Goal: Task Accomplishment & Management: Manage account settings

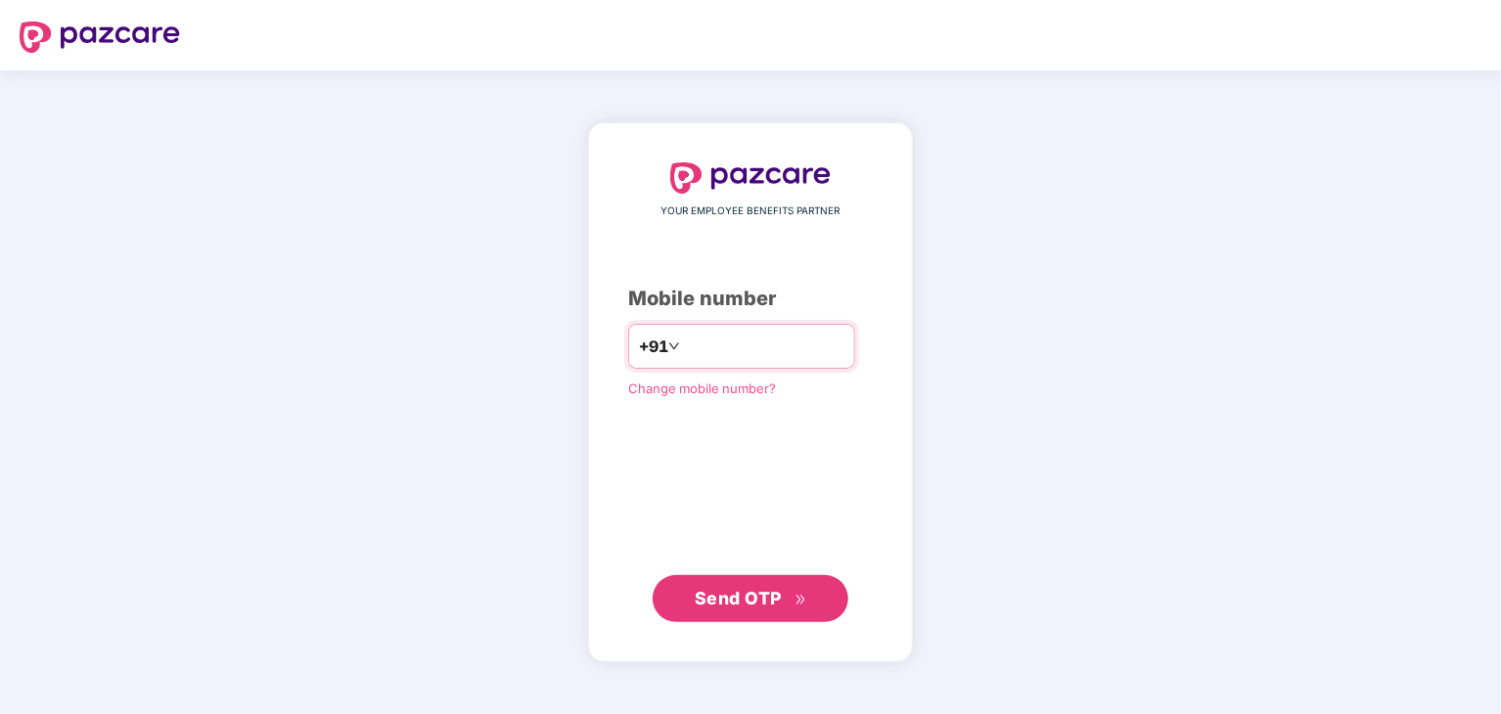
type input "*"
type input "**********"
click at [798, 604] on icon "double-right" at bounding box center [800, 600] width 13 height 13
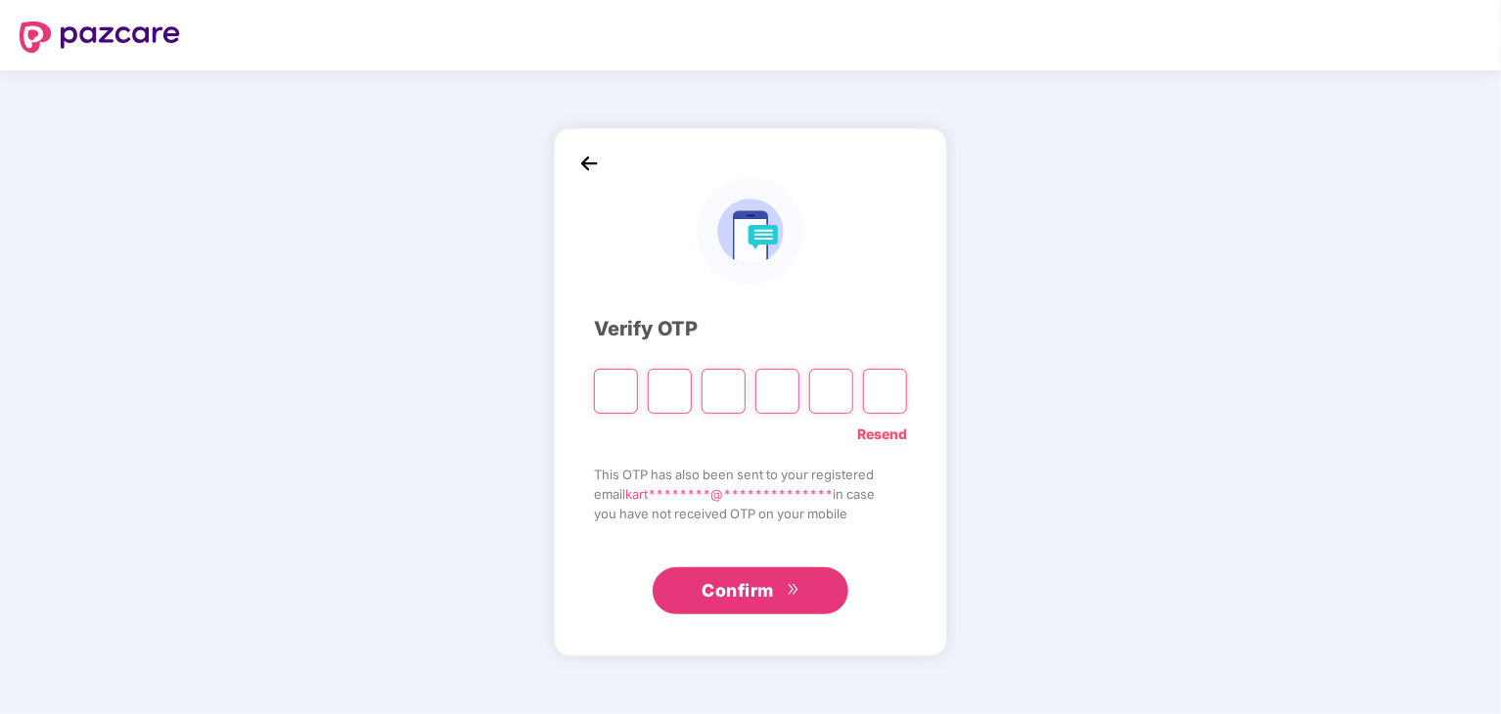
click at [614, 372] on input "Please enter verification code. Digit 1" at bounding box center [616, 391] width 44 height 45
type input "*"
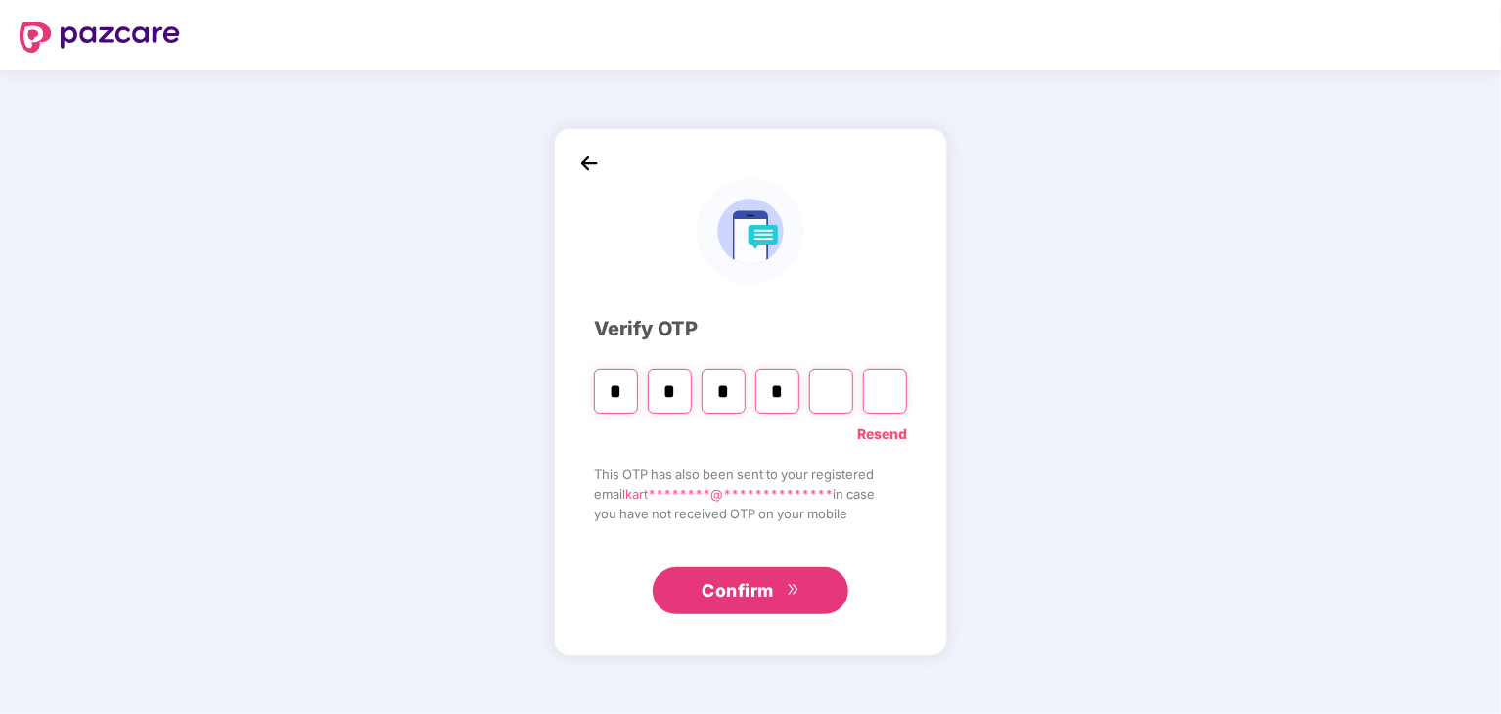
type input "*"
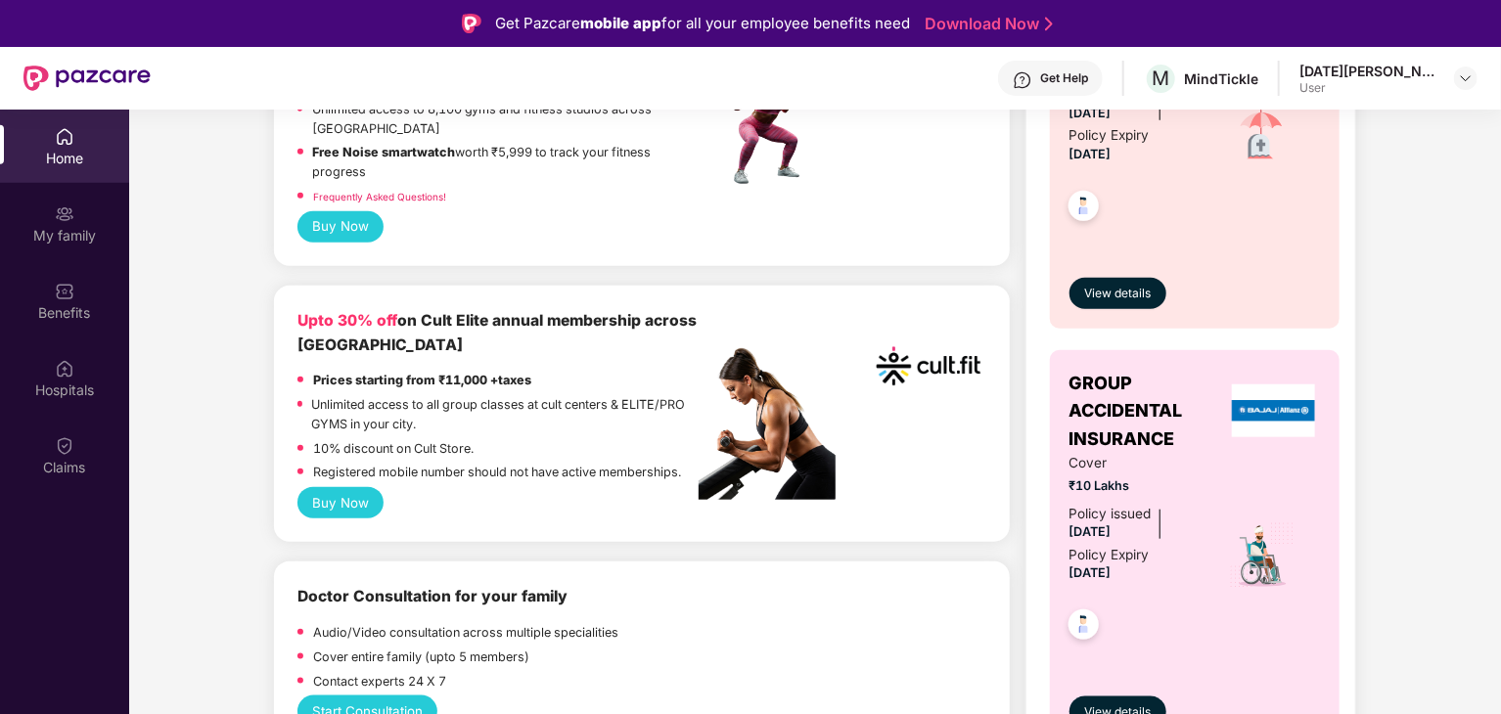
scroll to position [978, 0]
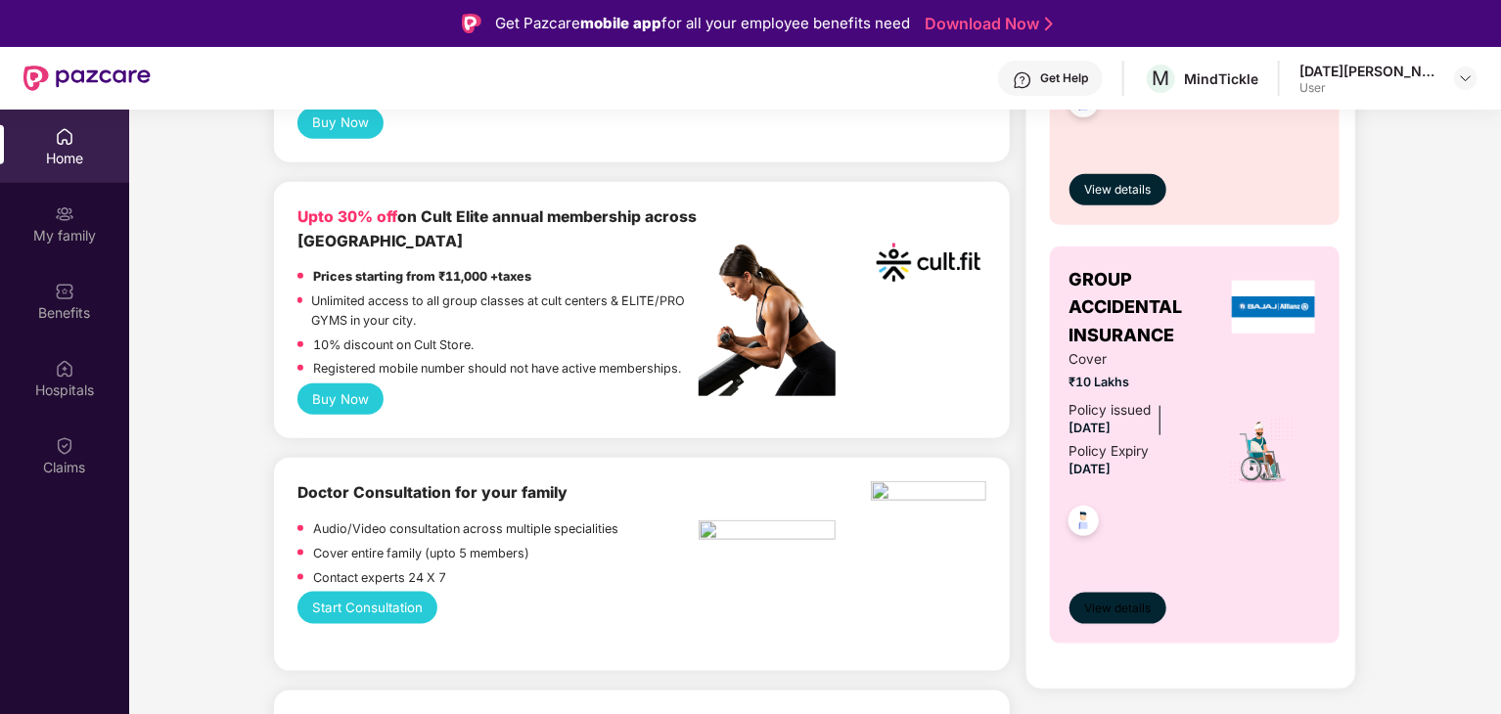
click at [1143, 600] on span "View details" at bounding box center [1117, 609] width 67 height 19
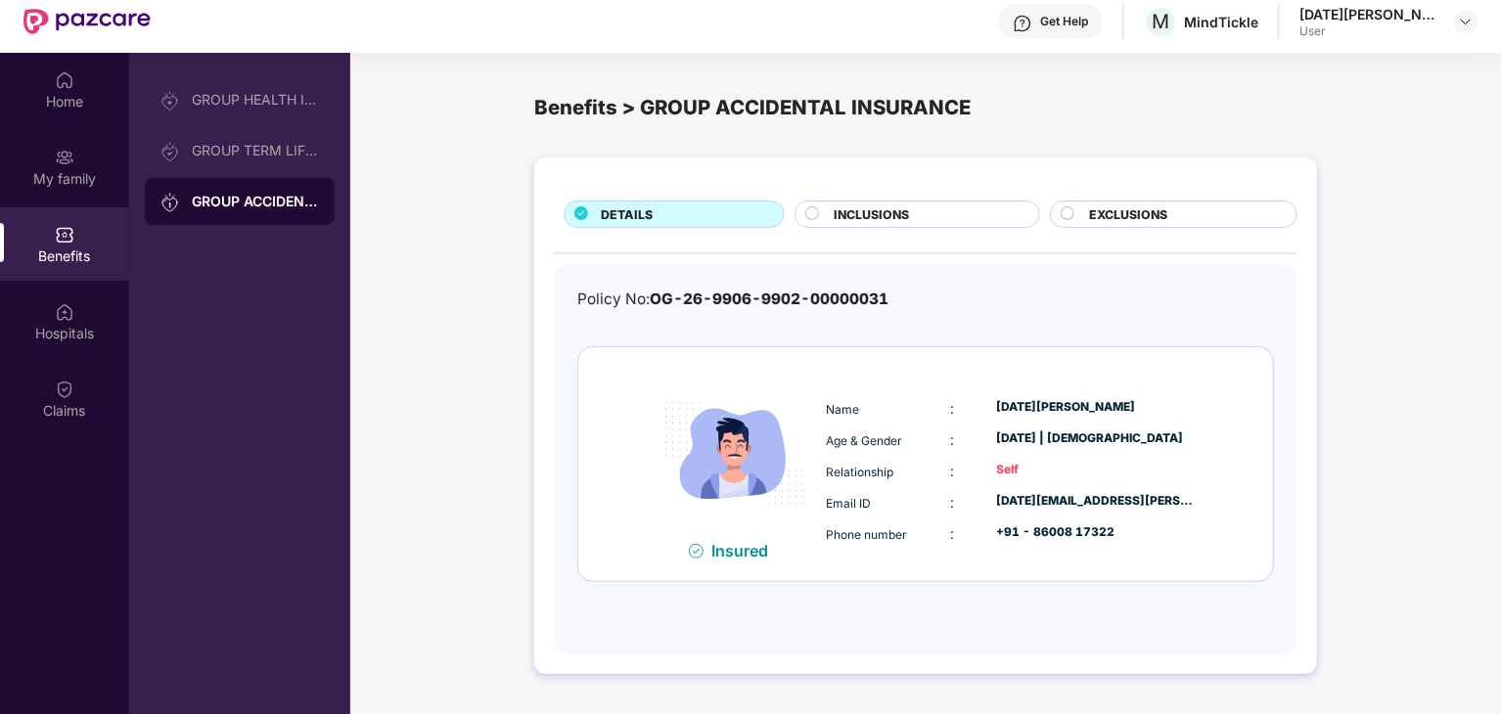
scroll to position [110, 0]
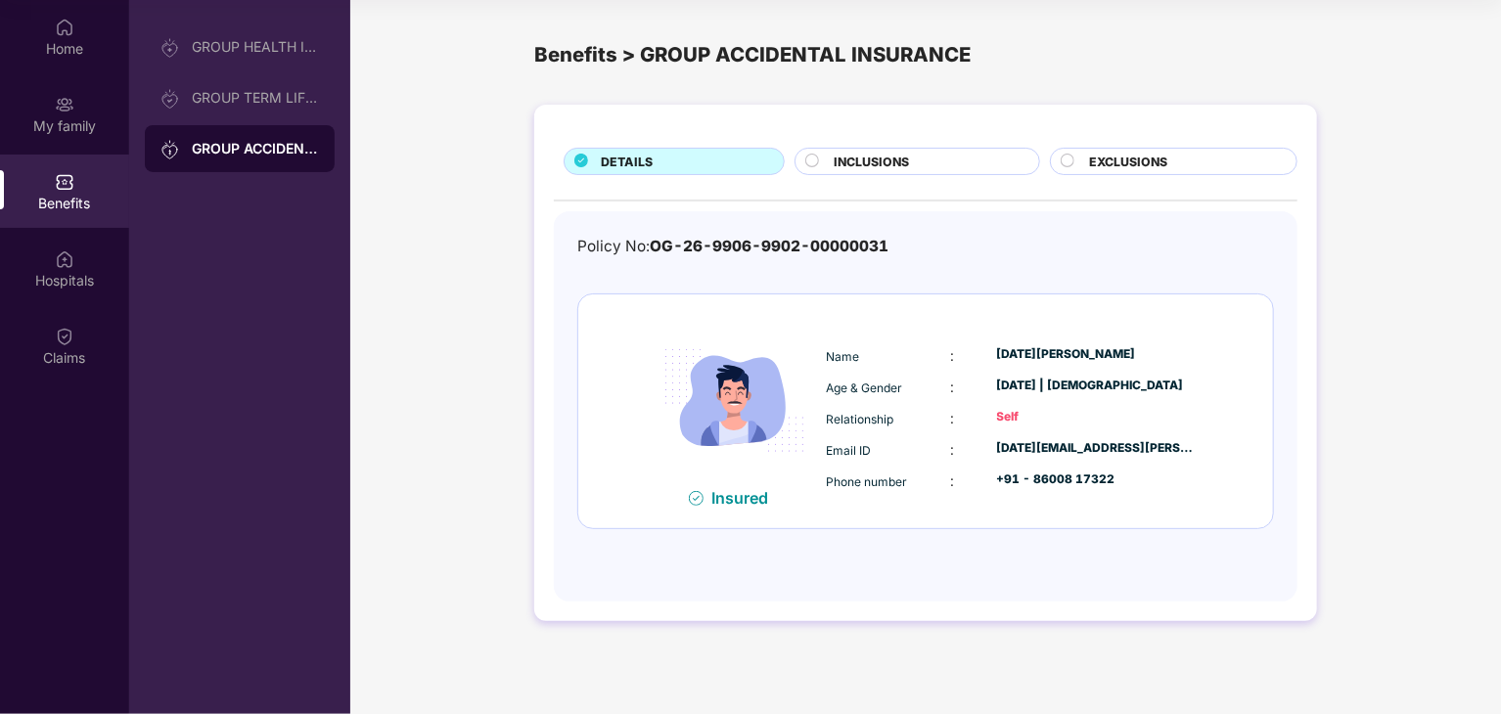
click at [881, 154] on span "INCLUSIONS" at bounding box center [870, 162] width 75 height 19
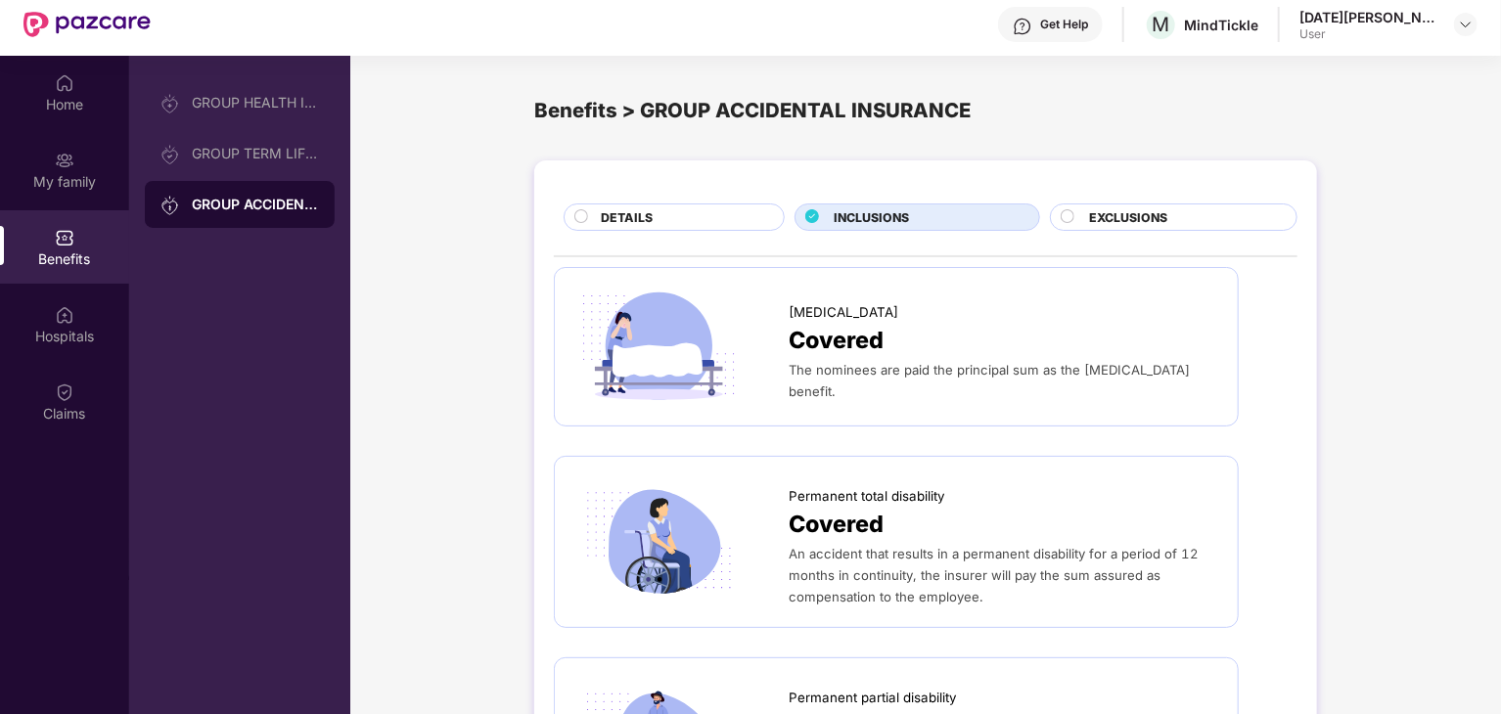
scroll to position [0, 0]
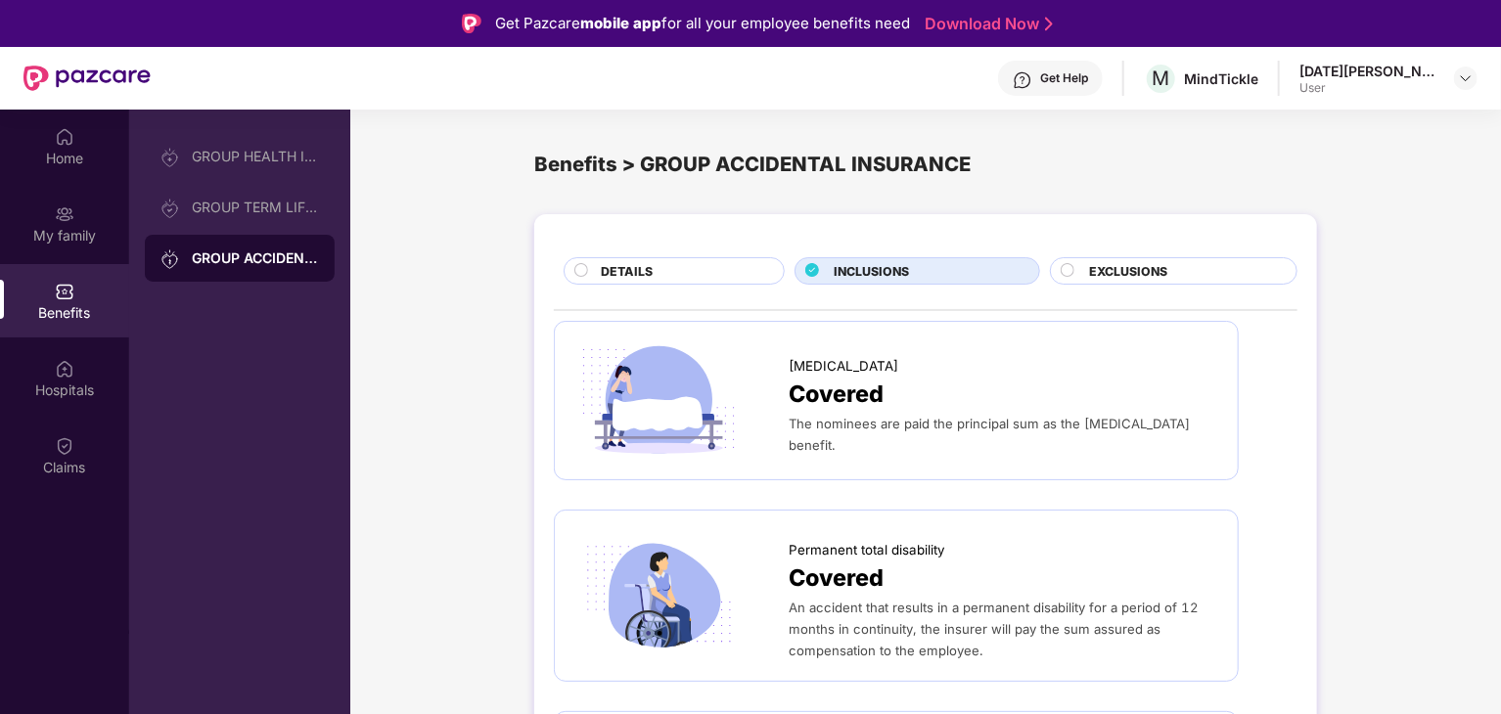
click at [1170, 262] on div "EXCLUSIONS" at bounding box center [1182, 273] width 207 height 22
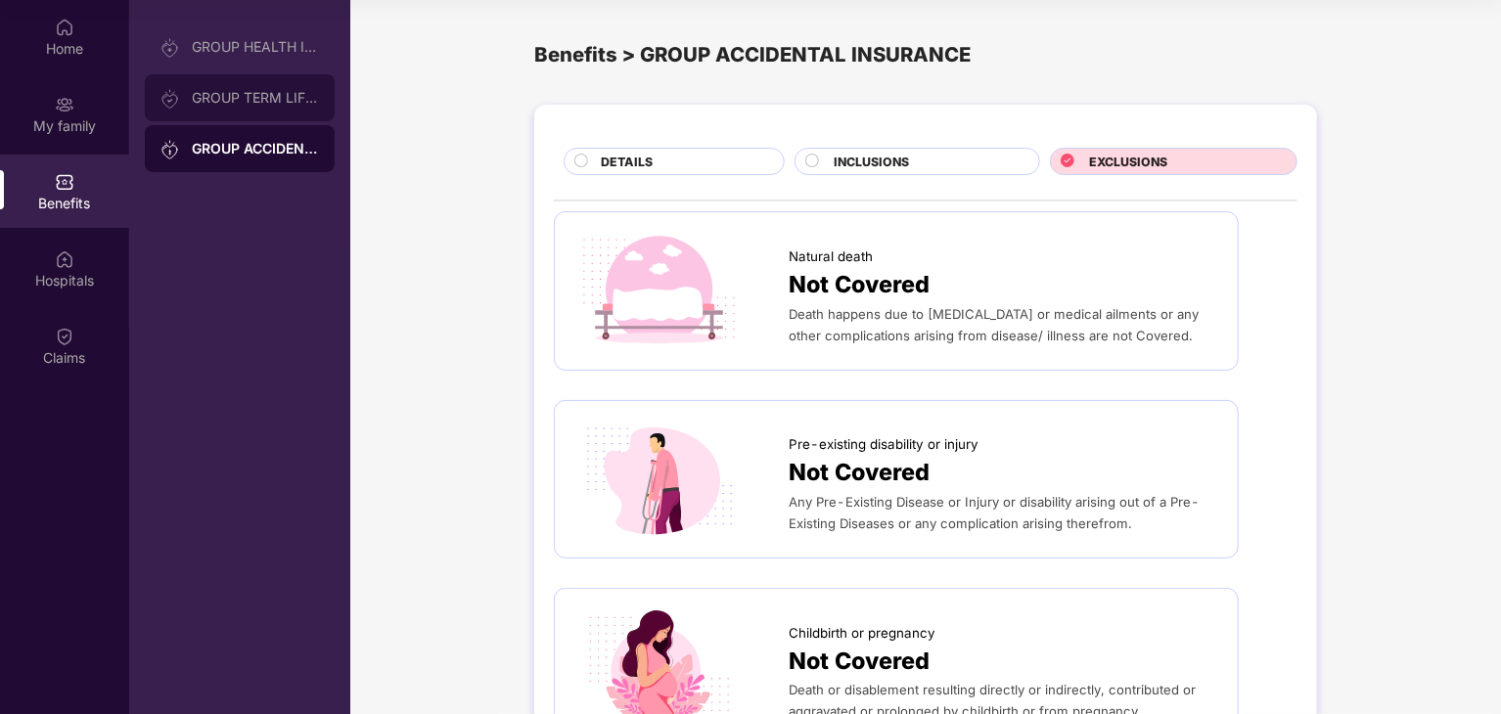
click at [216, 100] on div "GROUP TERM LIFE INSURANCE" at bounding box center [255, 98] width 127 height 16
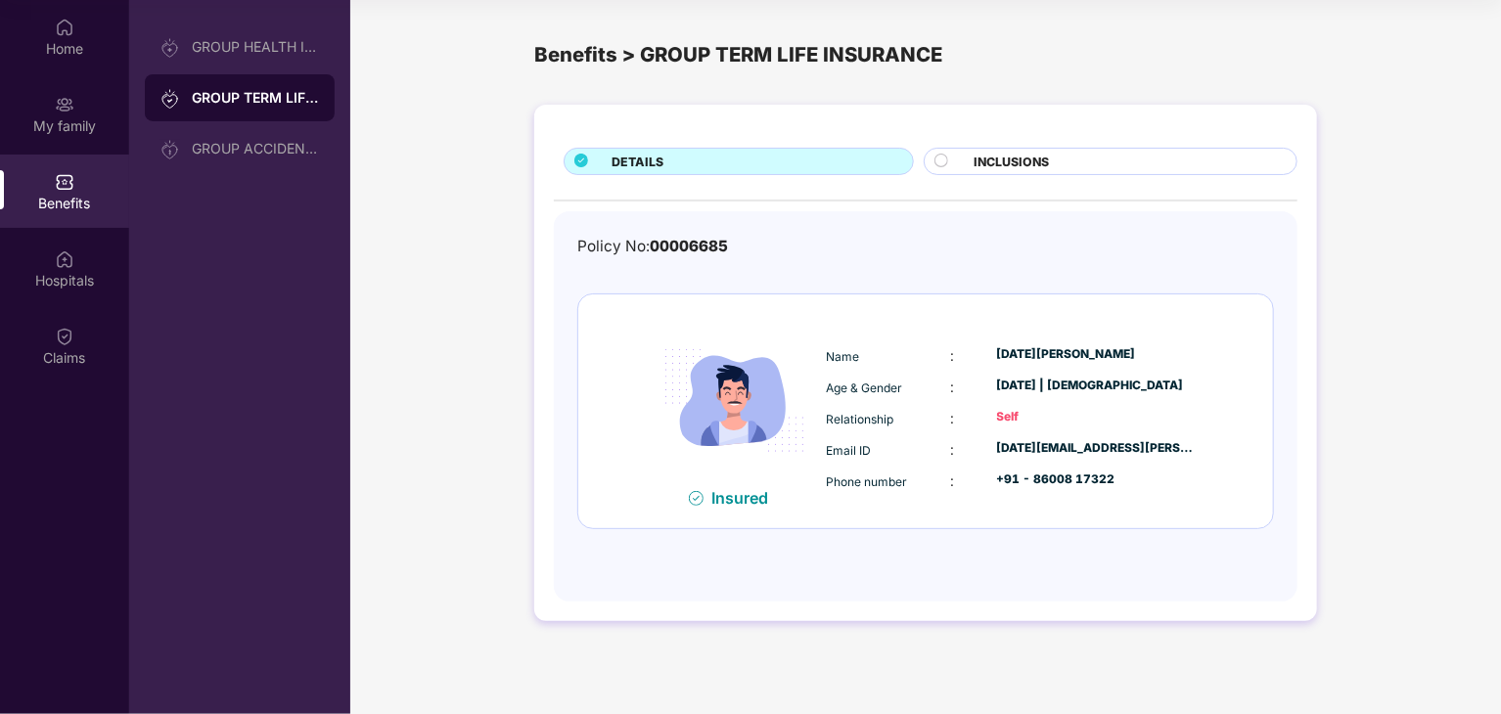
click at [1039, 150] on div "INCLUSIONS" at bounding box center [1110, 161] width 374 height 27
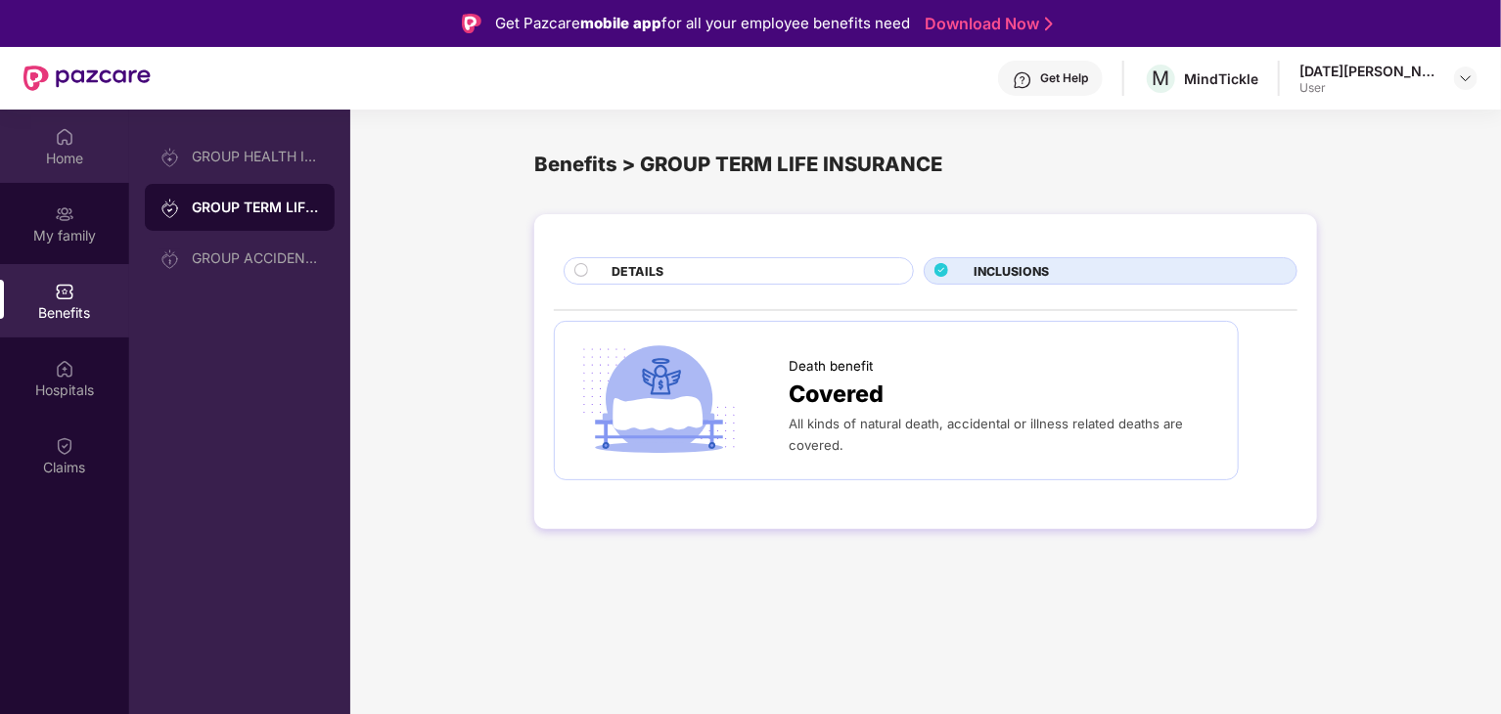
click at [89, 146] on div "Home" at bounding box center [64, 146] width 129 height 73
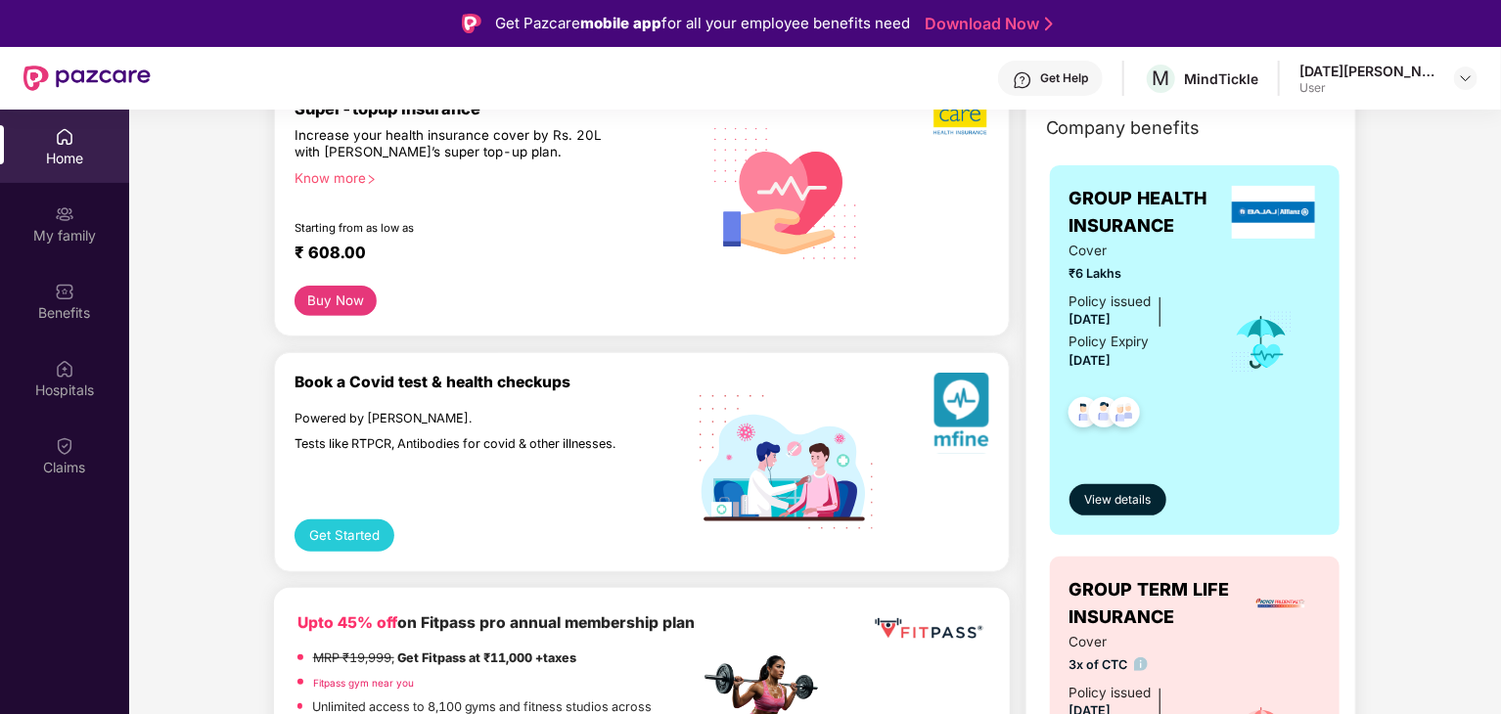
scroll to position [391, 0]
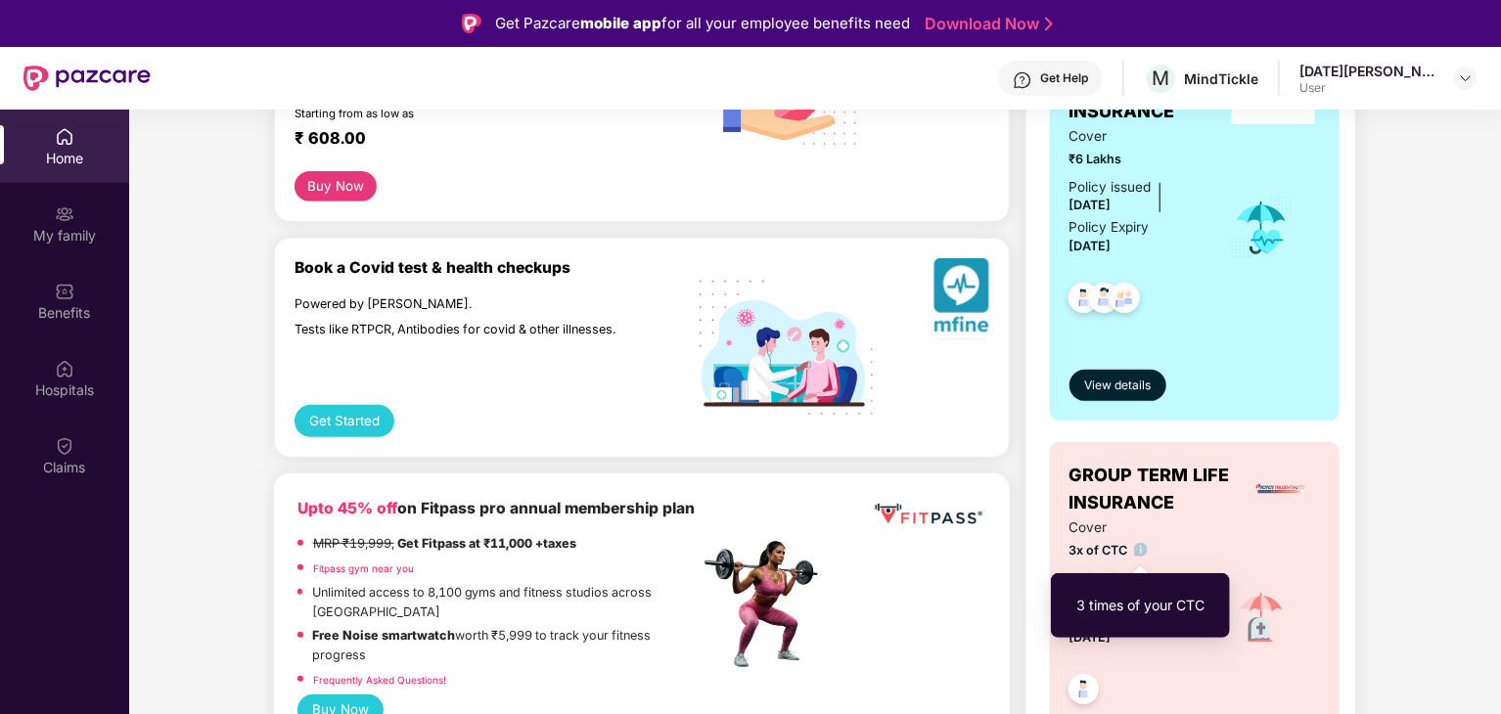
click at [1144, 551] on img at bounding box center [1141, 550] width 15 height 15
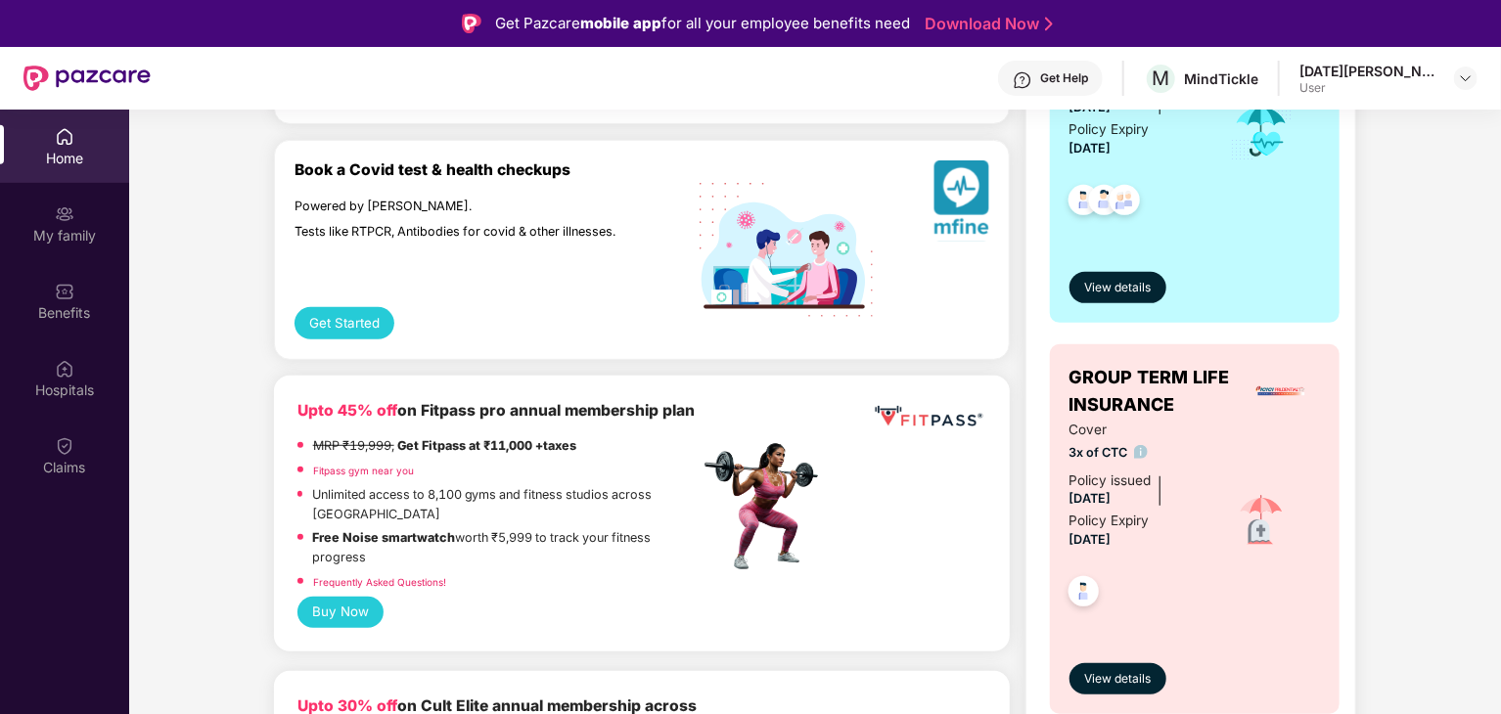
scroll to position [0, 0]
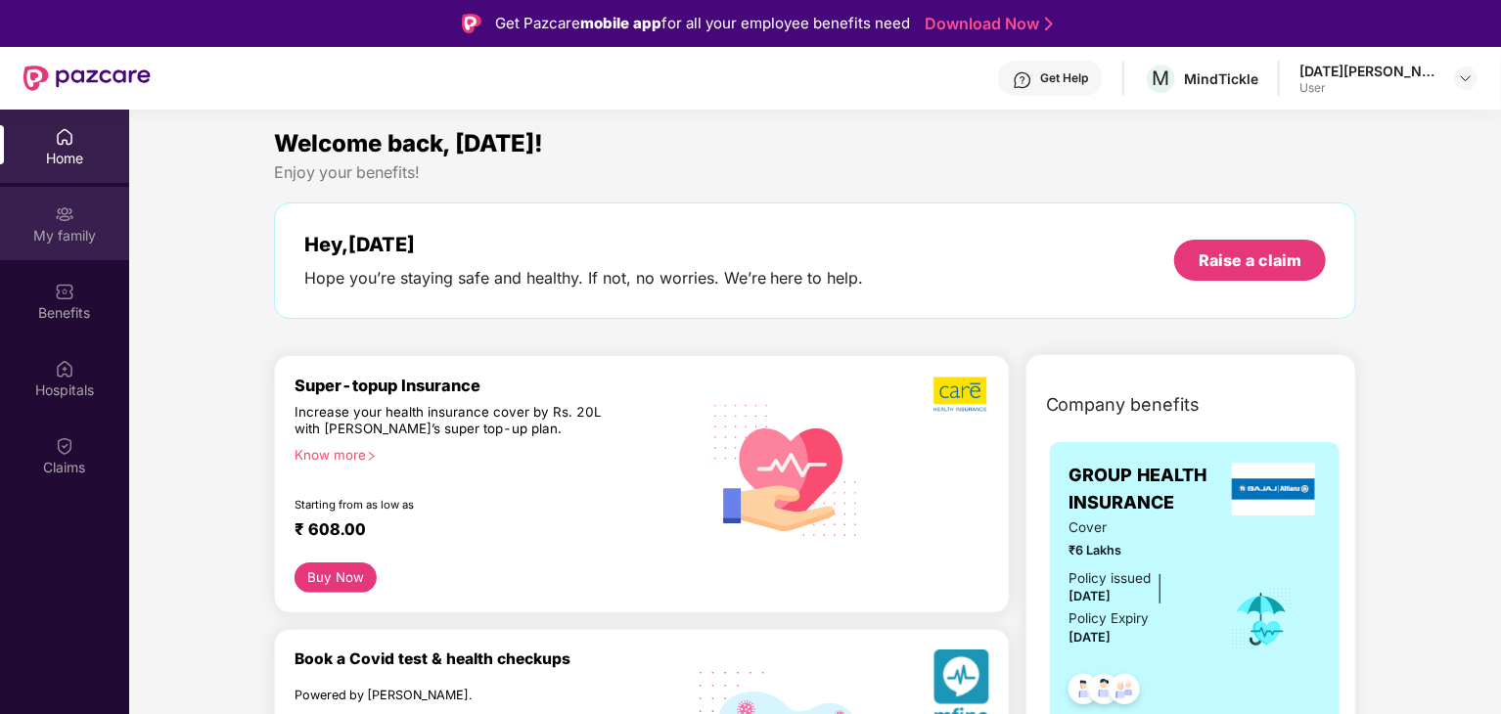
click at [62, 238] on div "My family" at bounding box center [64, 236] width 129 height 20
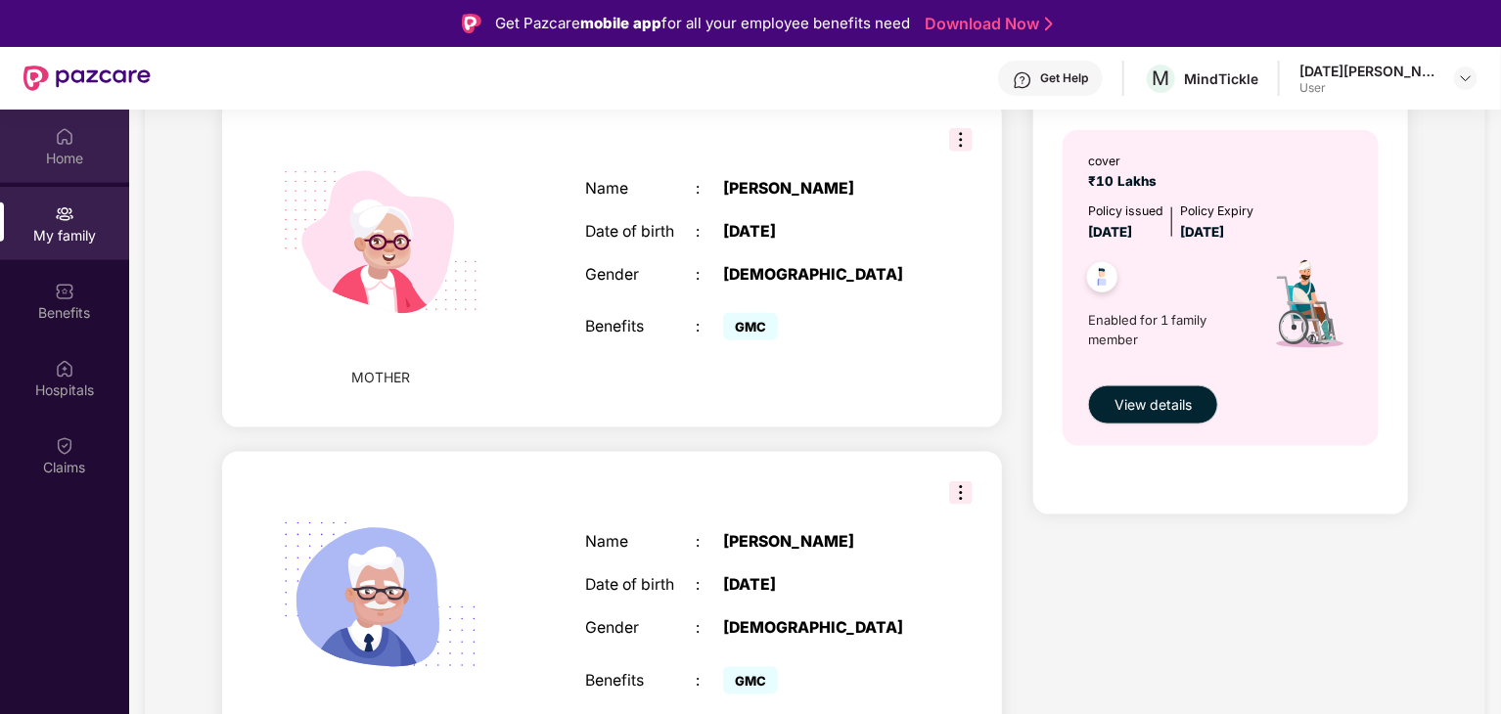
click at [73, 138] on img at bounding box center [65, 137] width 20 height 20
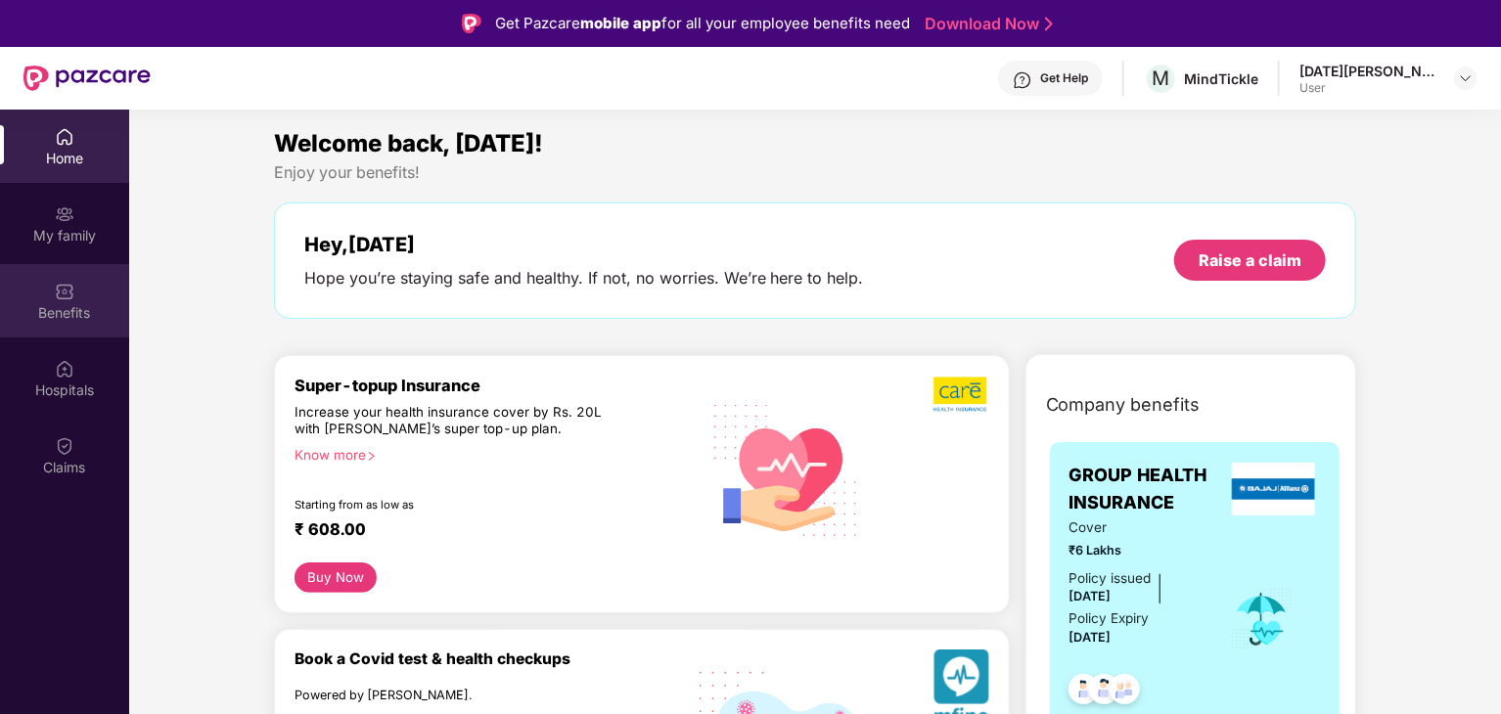
click at [73, 297] on img at bounding box center [65, 292] width 20 height 20
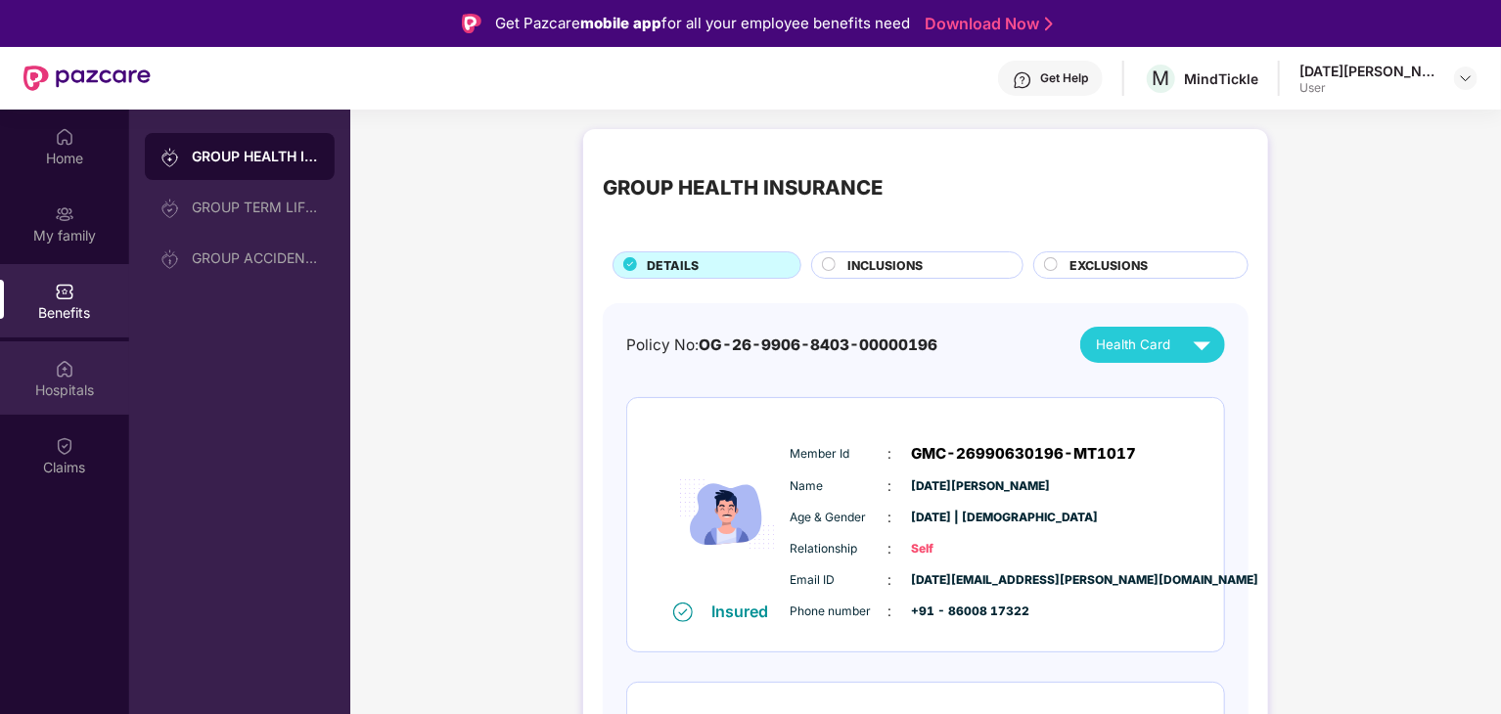
click at [74, 381] on div "Hospitals" at bounding box center [64, 391] width 129 height 20
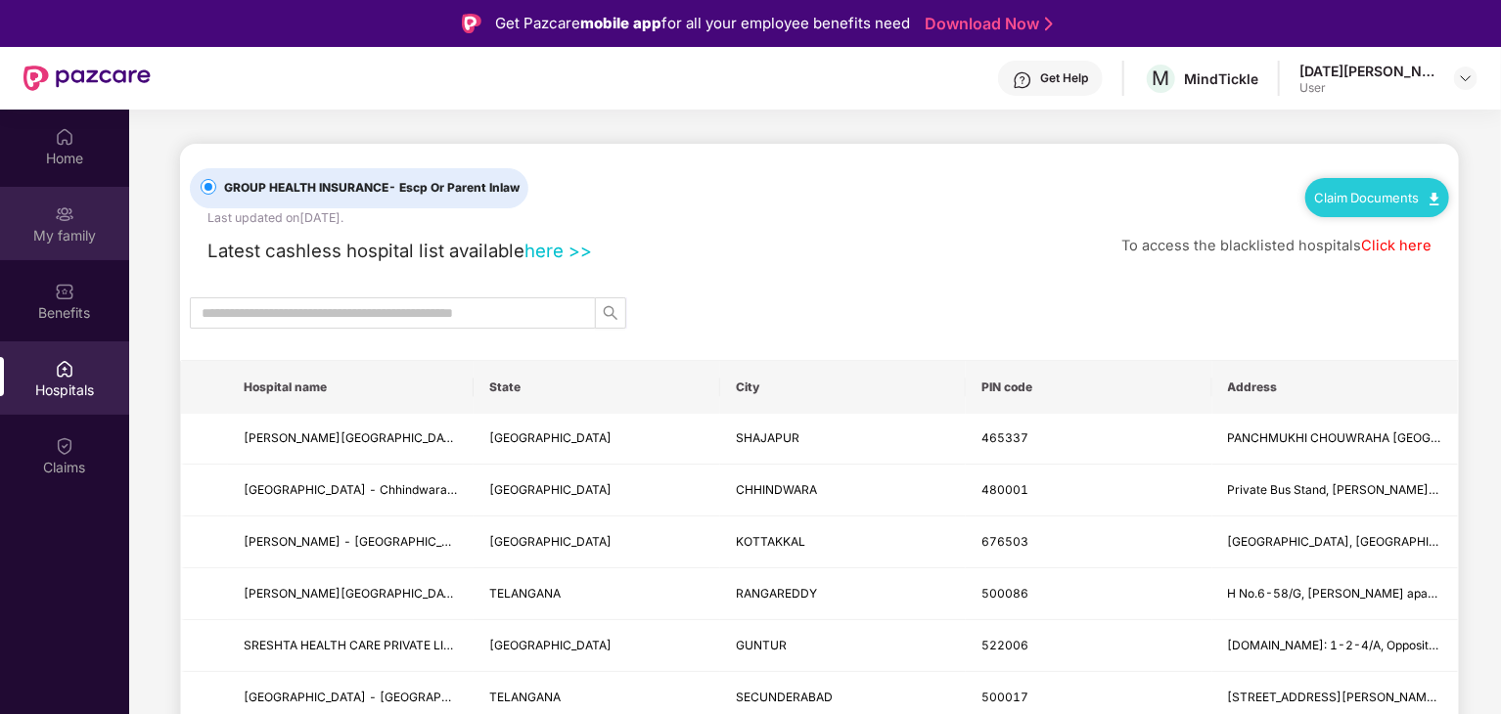
click at [85, 214] on div "My family" at bounding box center [64, 223] width 129 height 73
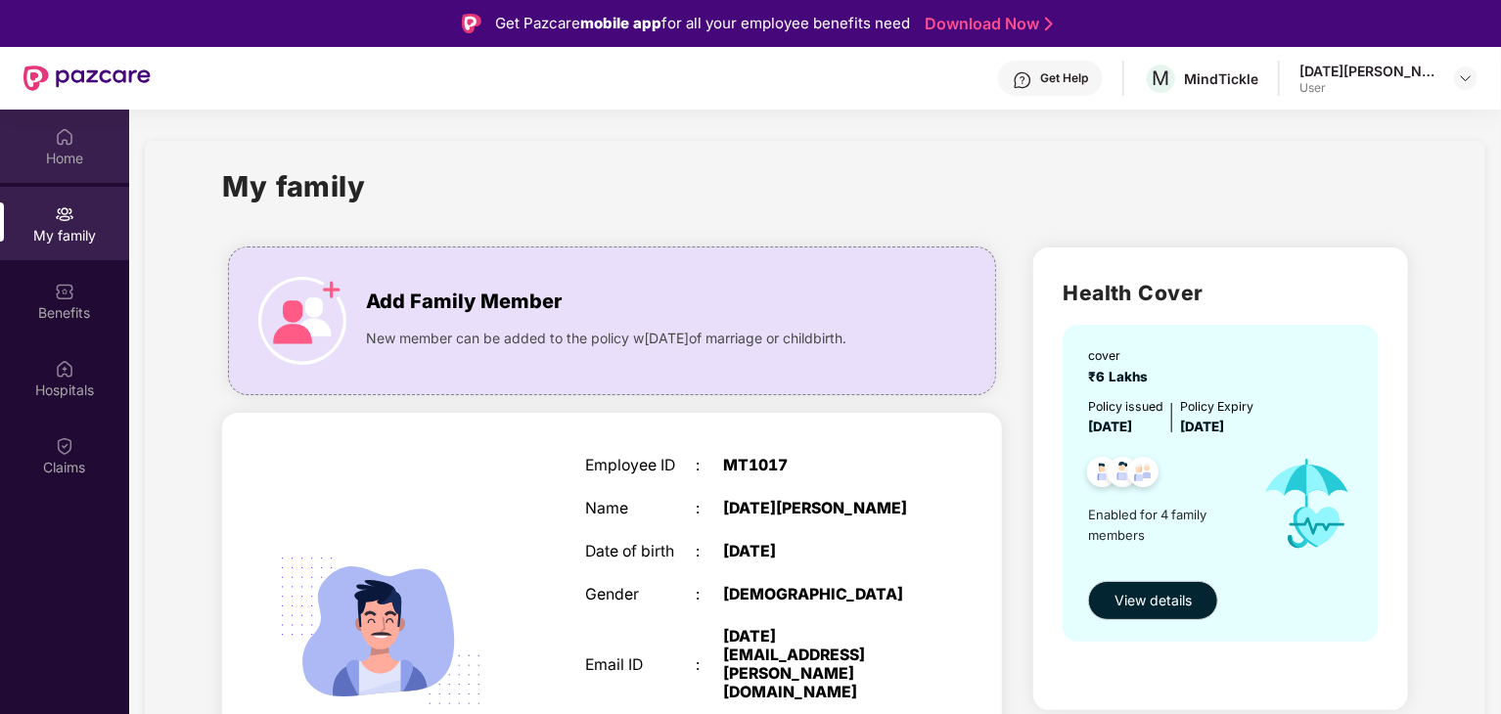
click at [88, 134] on div "Home" at bounding box center [64, 146] width 129 height 73
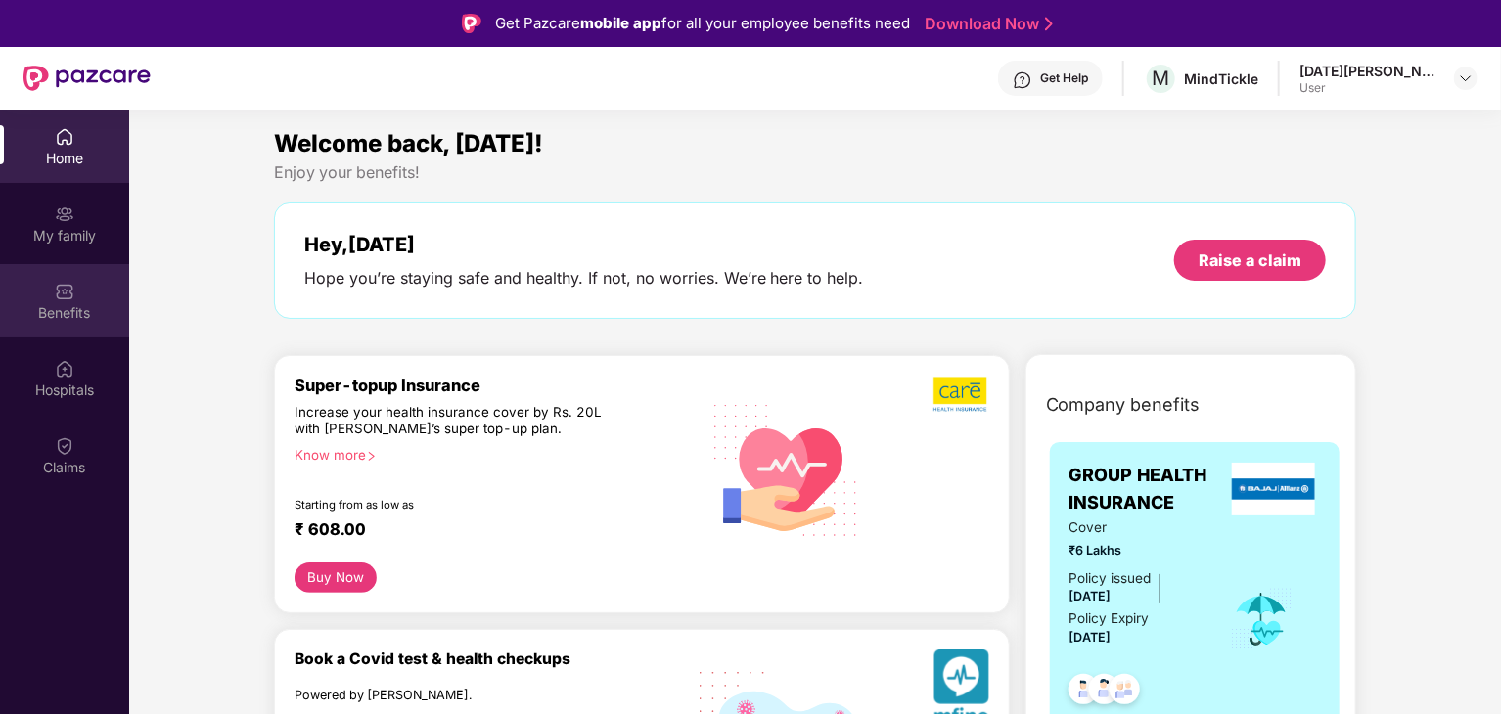
click at [101, 310] on div "Benefits" at bounding box center [64, 313] width 129 height 20
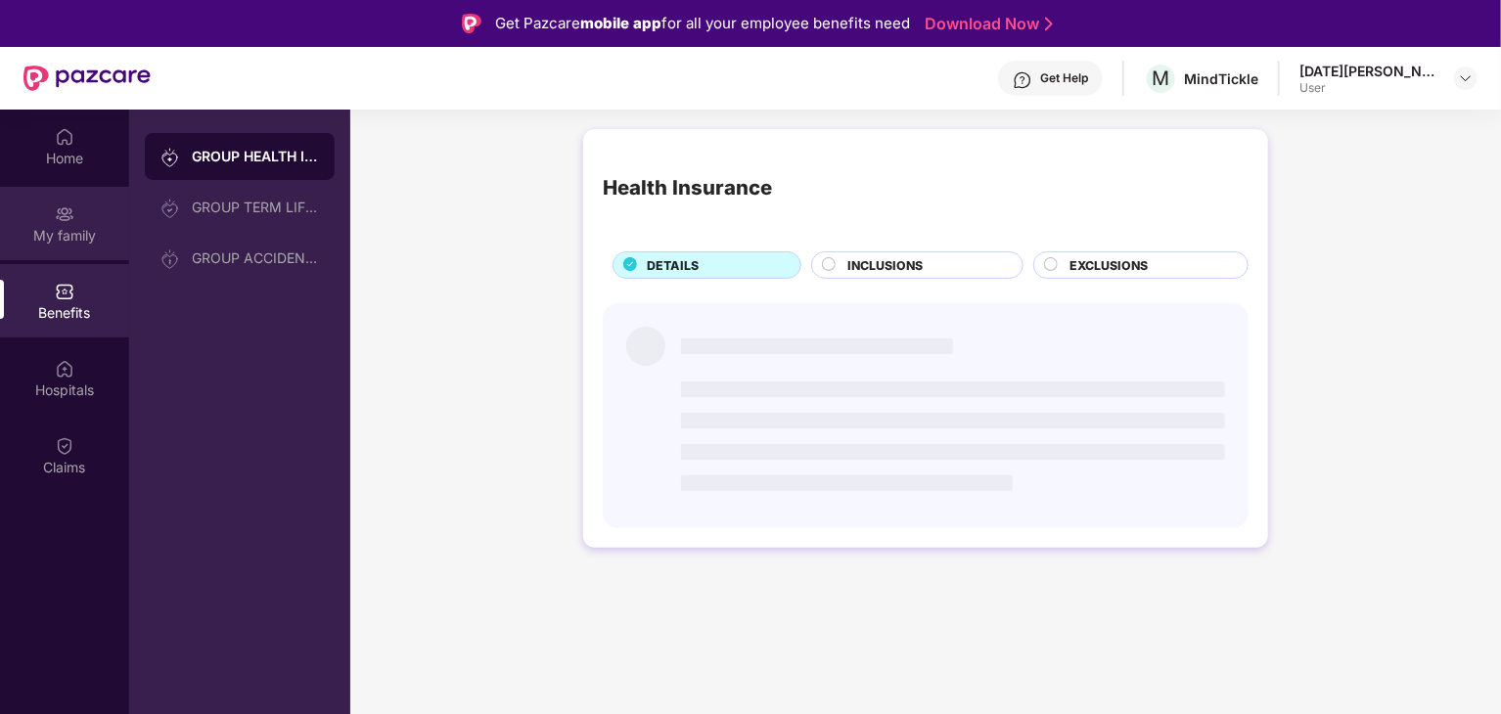
click at [95, 216] on div "My family" at bounding box center [64, 223] width 129 height 73
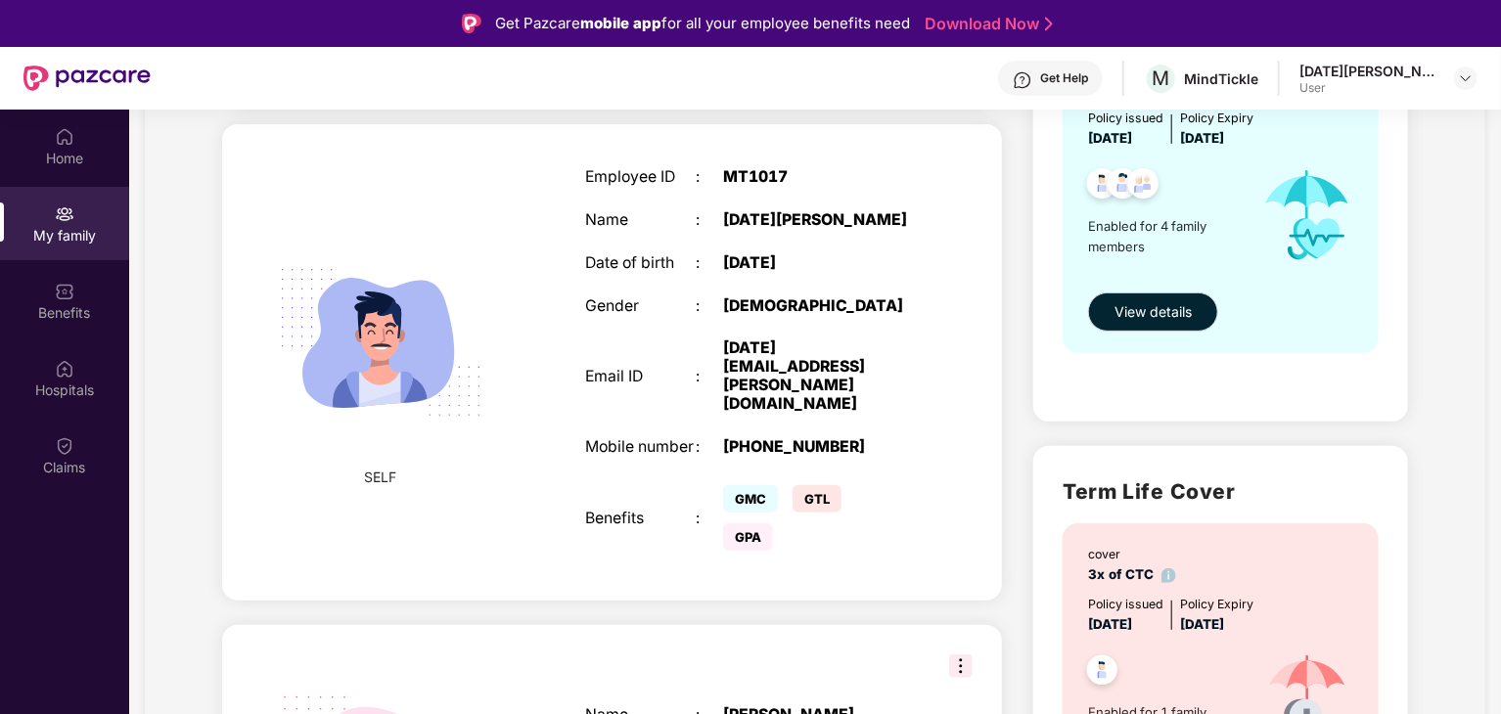
scroll to position [489, 0]
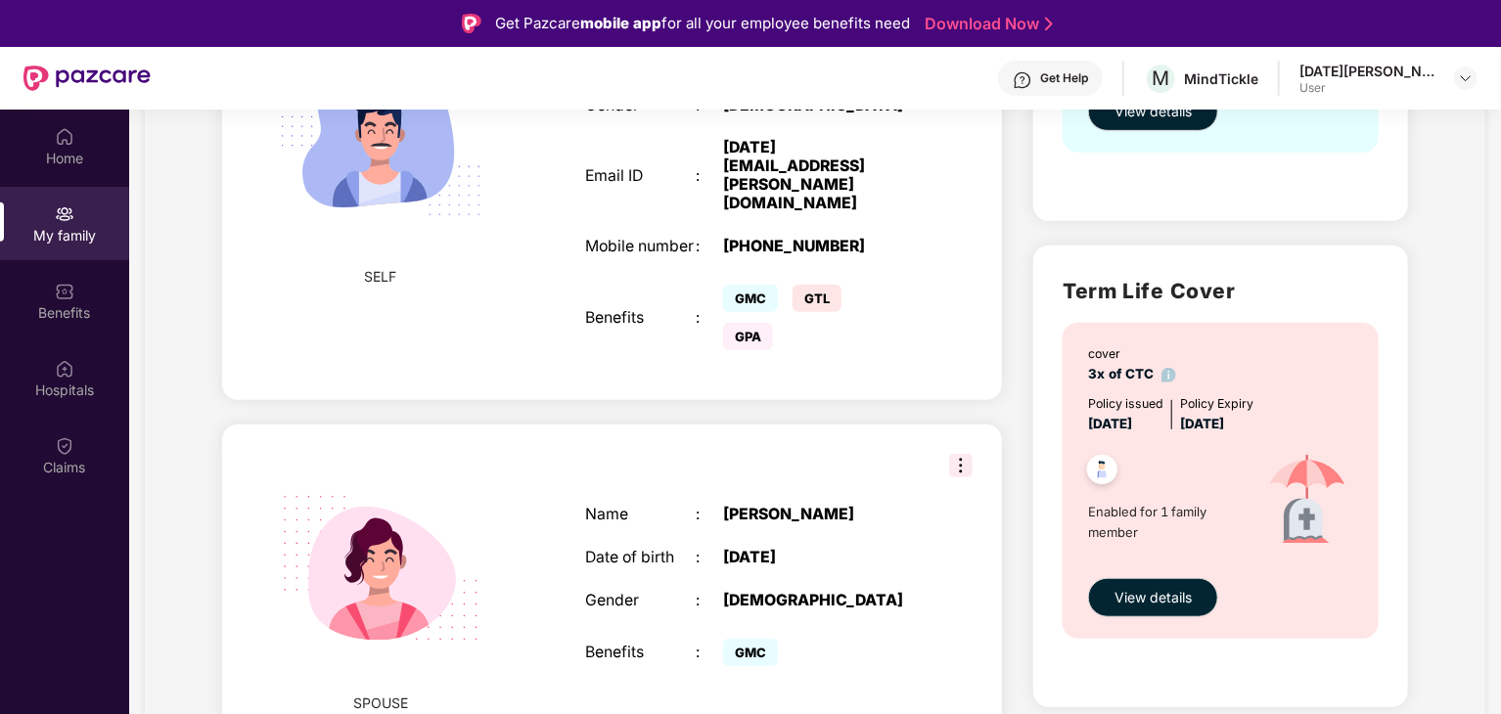
click at [963, 454] on img at bounding box center [960, 465] width 23 height 23
click at [1487, 256] on section "My family Add Family Member New member can be added to the policy [DATE] of mar…" at bounding box center [815, 579] width 1372 height 1918
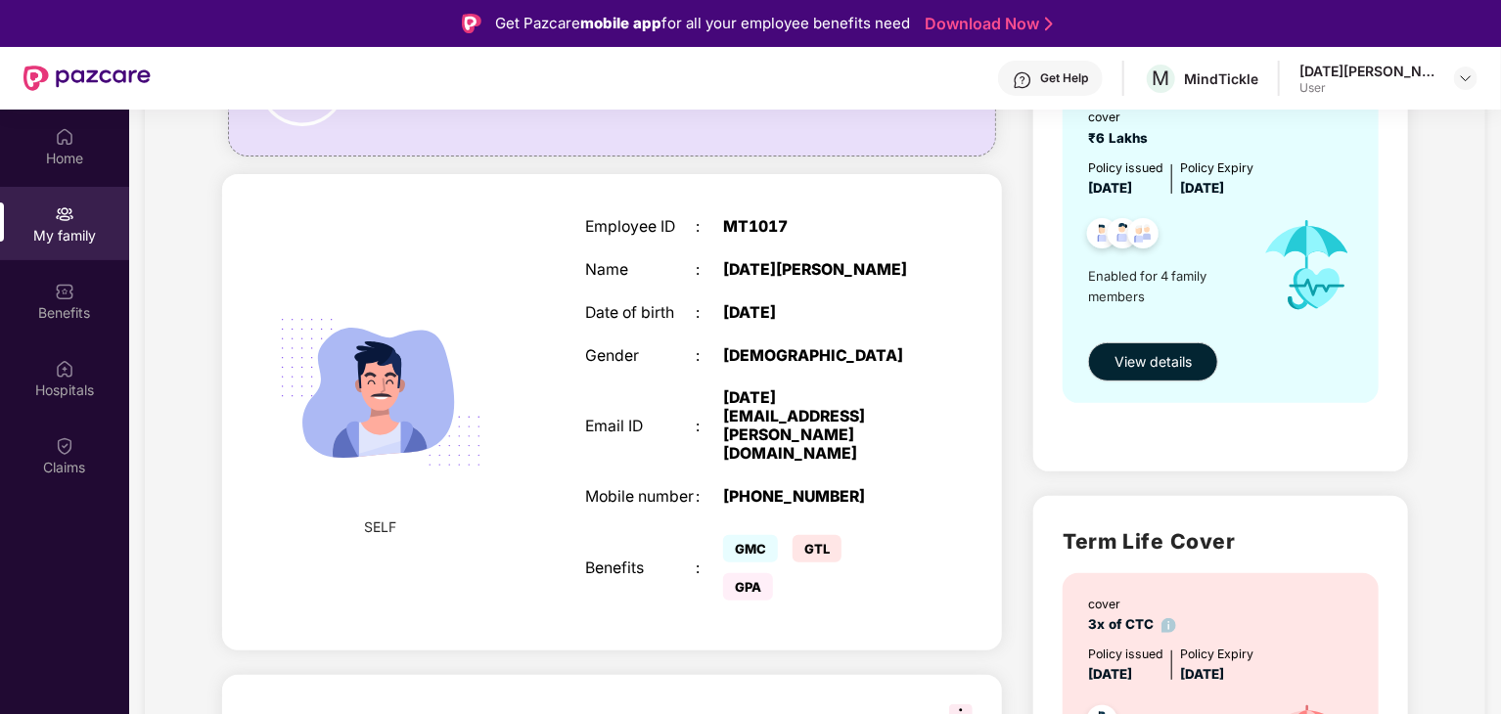
scroll to position [0, 0]
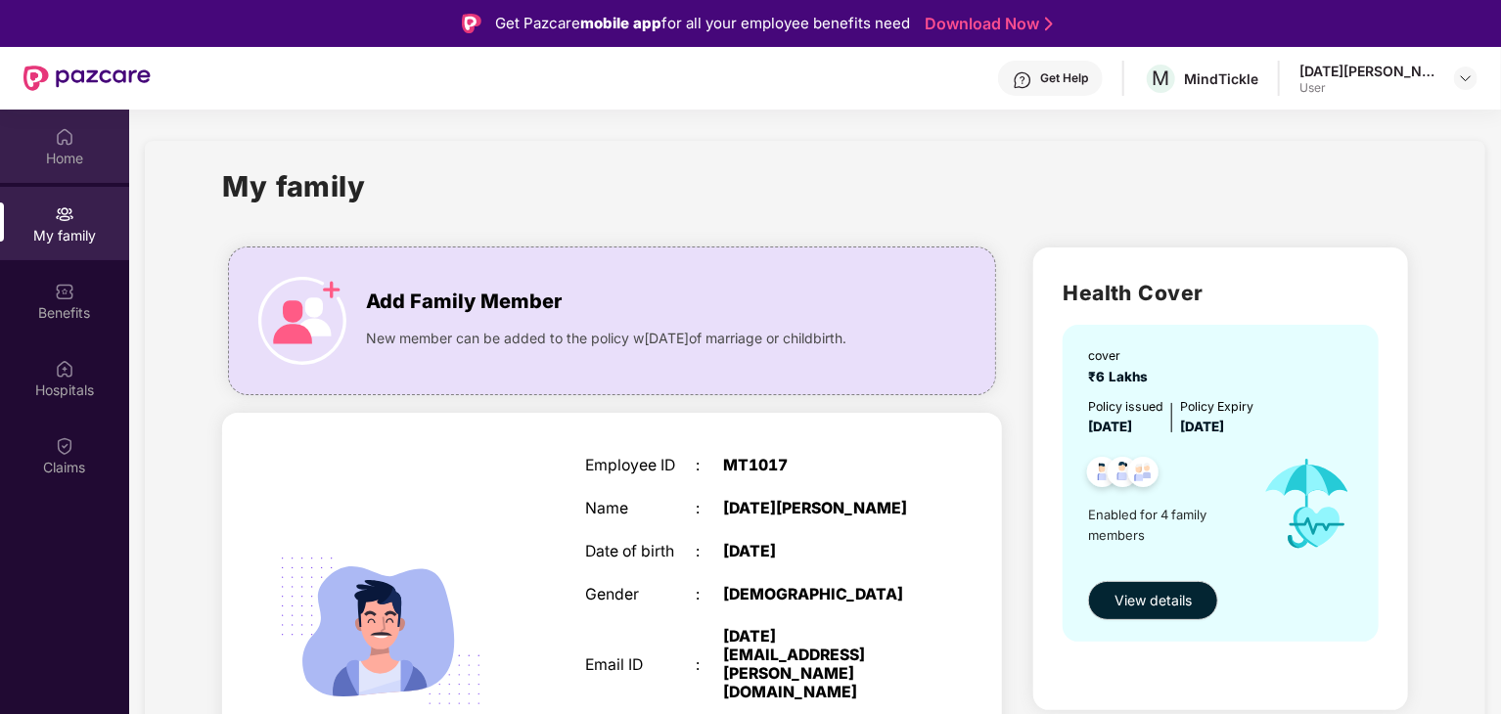
click at [59, 173] on div "Home" at bounding box center [64, 146] width 129 height 73
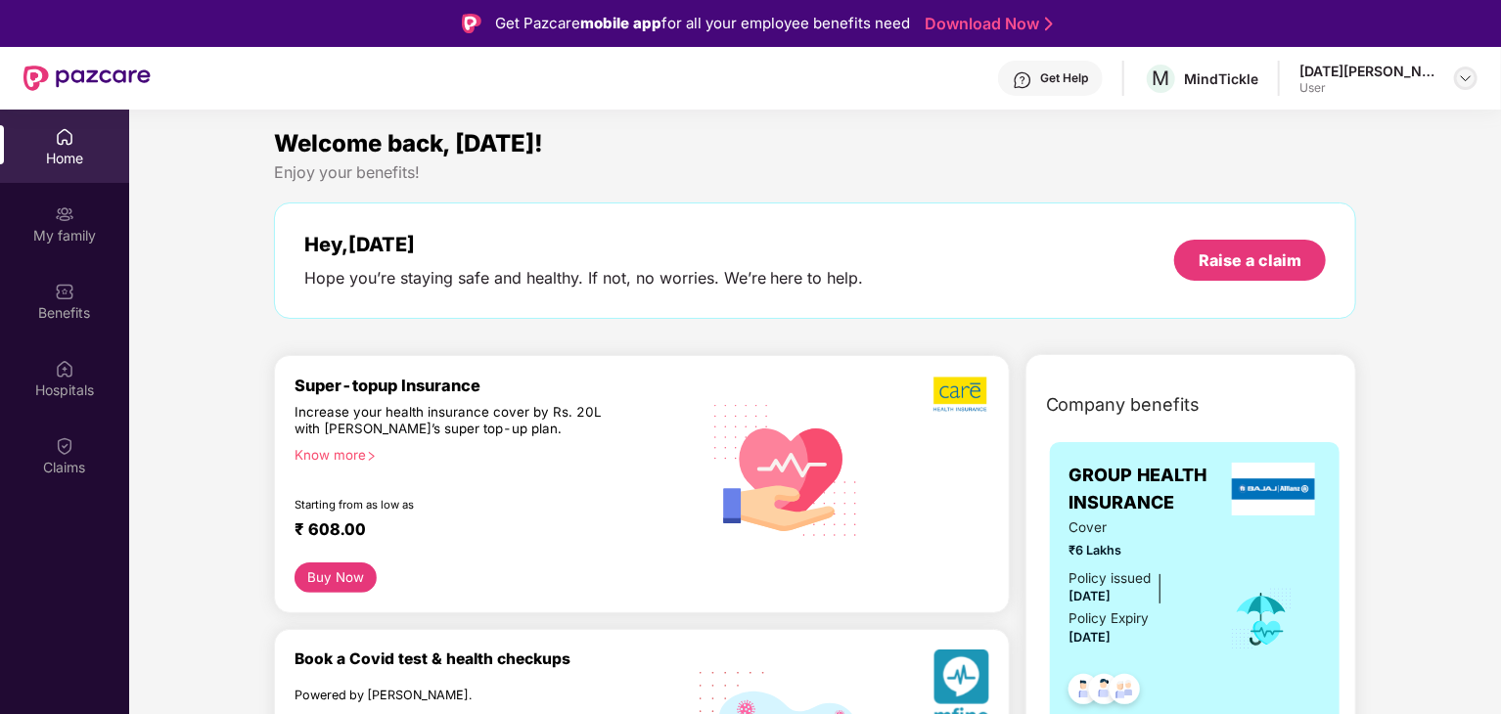
click at [1455, 77] on div at bounding box center [1465, 78] width 23 height 23
